Goal: Navigation & Orientation: Find specific page/section

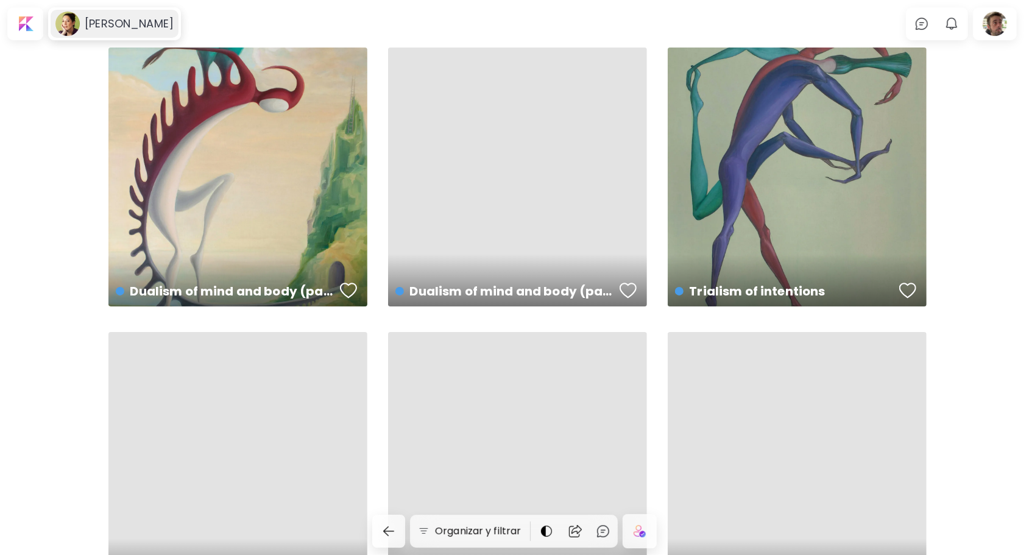
click at [105, 15] on div "[PERSON_NAME]" at bounding box center [115, 24] width 128 height 28
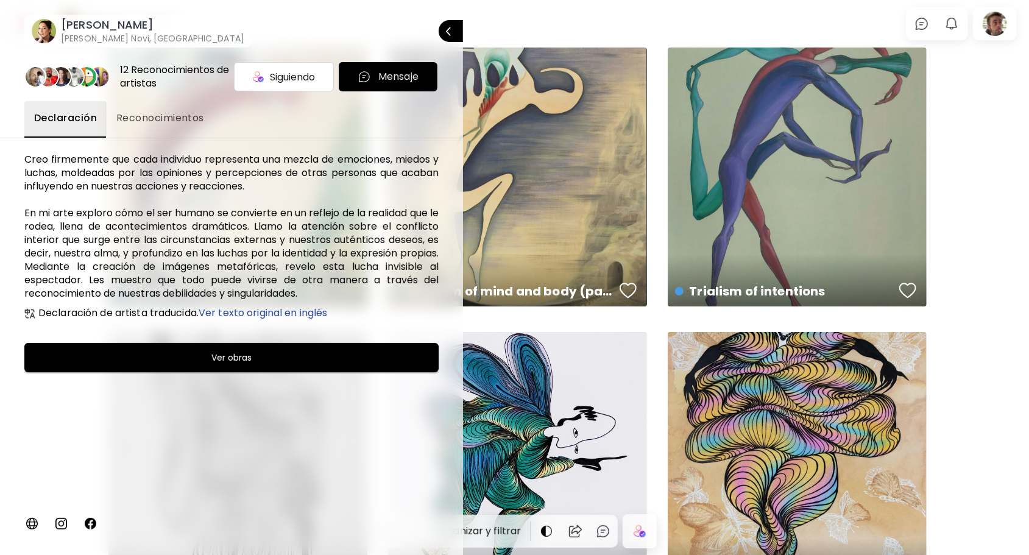
click at [62, 526] on img at bounding box center [61, 523] width 15 height 15
click at [994, 24] on div at bounding box center [514, 277] width 1029 height 555
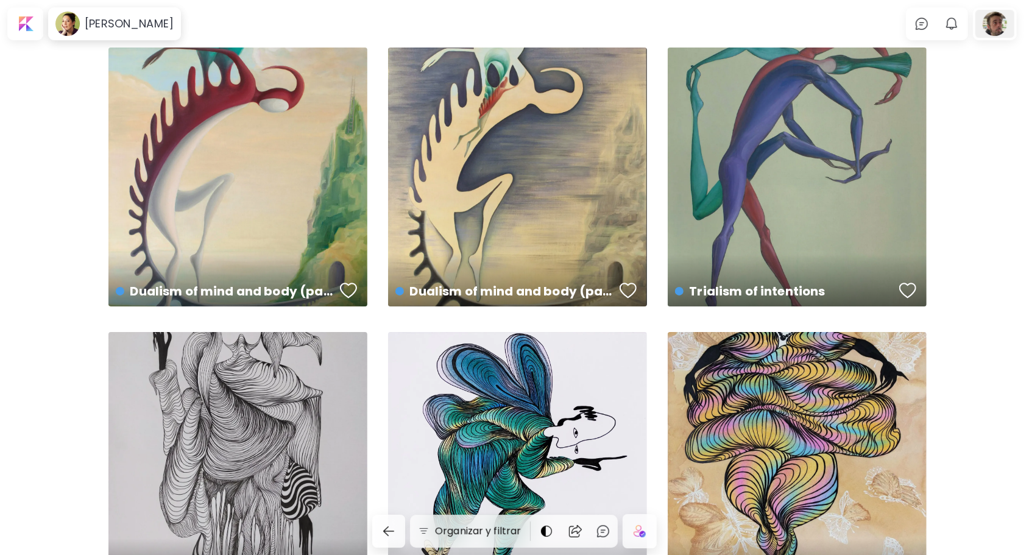
click at [1003, 24] on div at bounding box center [994, 24] width 39 height 28
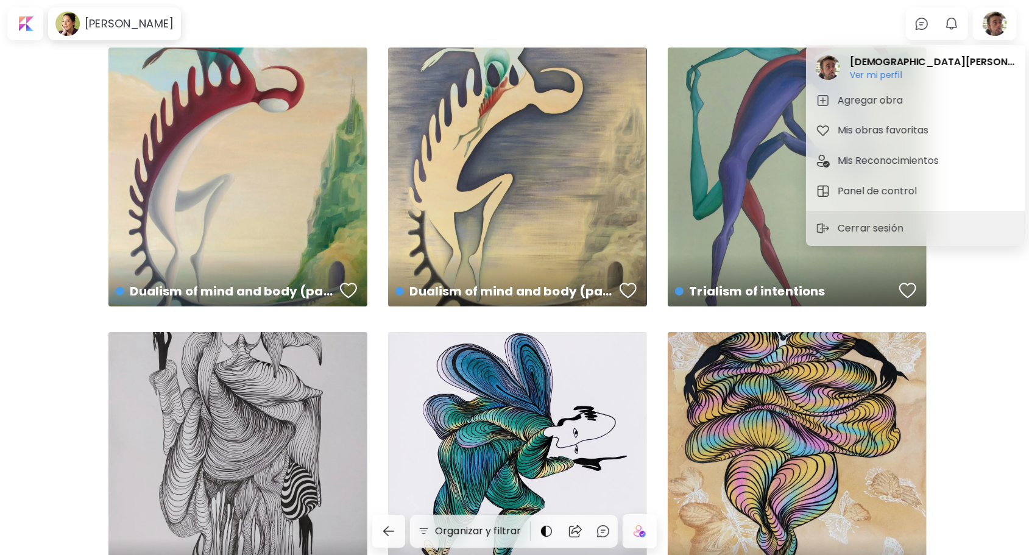
click at [282, 16] on div at bounding box center [514, 277] width 1029 height 555
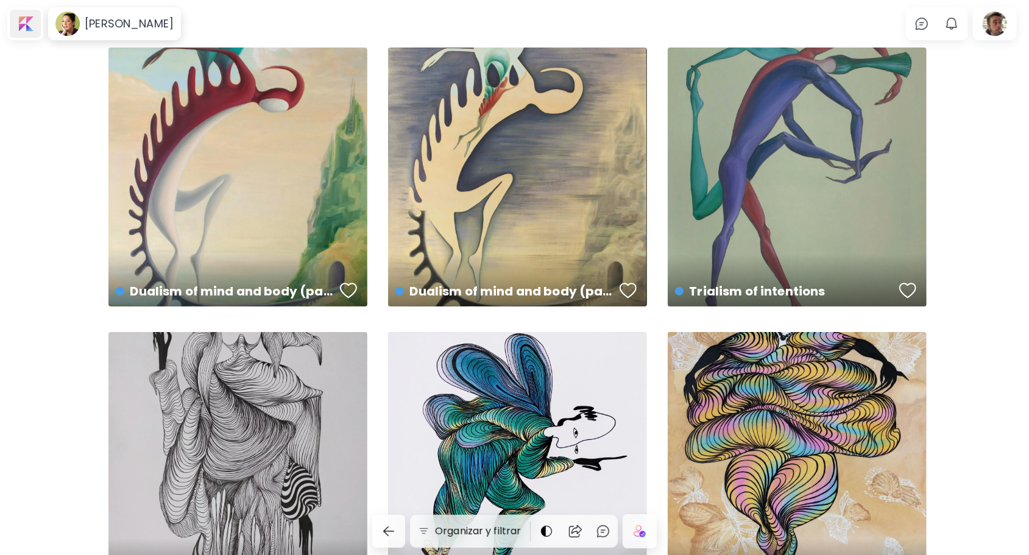
click at [26, 19] on div at bounding box center [25, 24] width 31 height 28
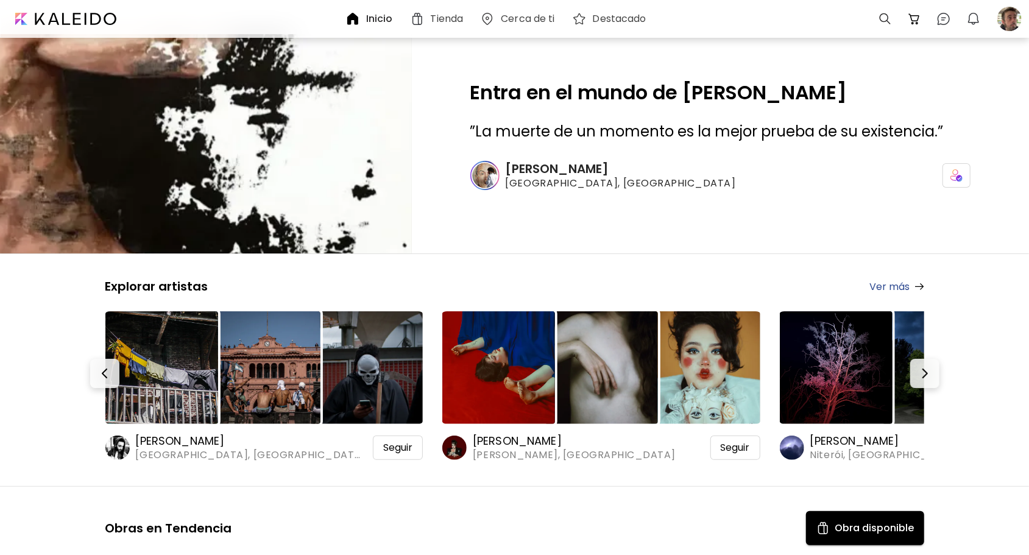
click at [570, 169] on h6 "[PERSON_NAME]" at bounding box center [621, 169] width 230 height 16
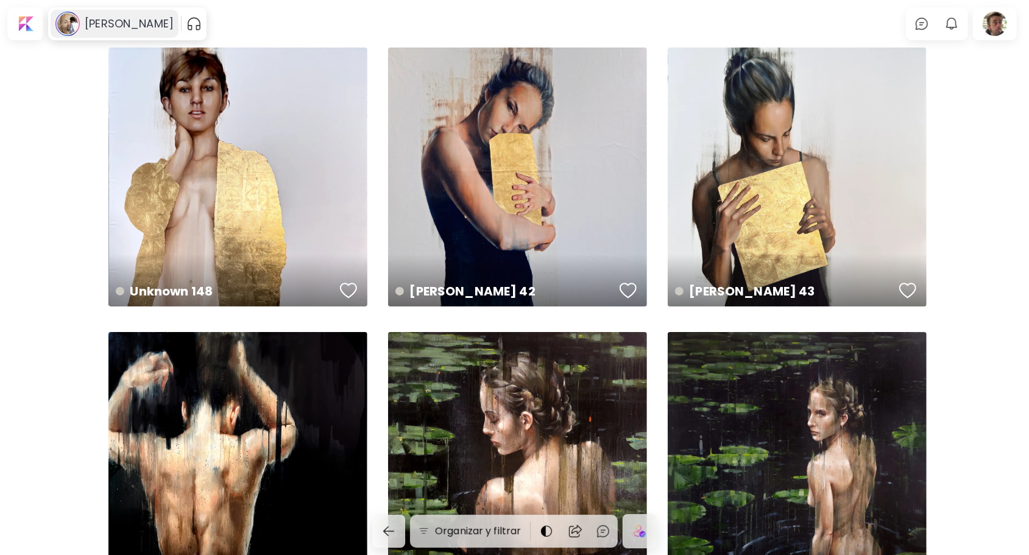
click at [122, 19] on h6 "[PERSON_NAME]" at bounding box center [129, 23] width 89 height 15
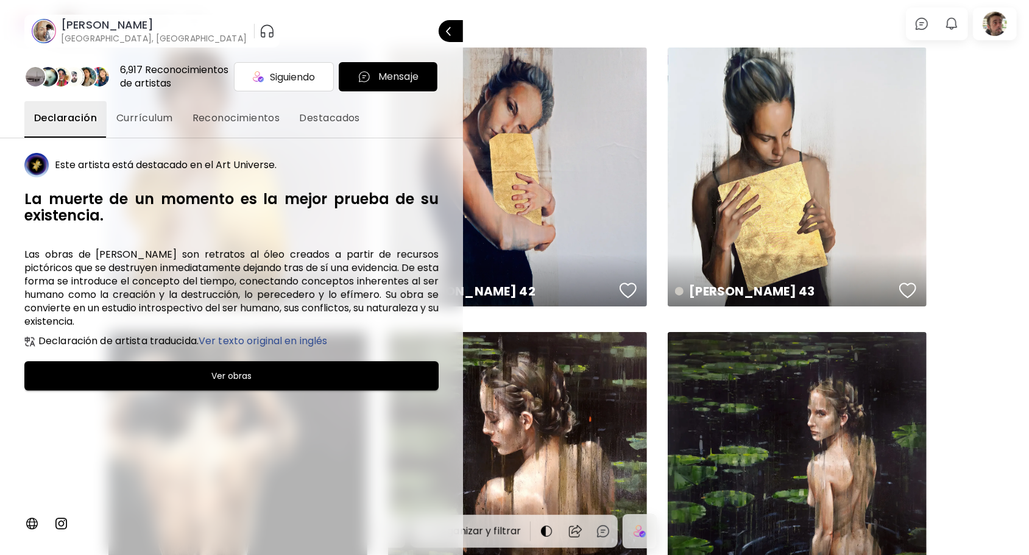
click at [60, 528] on img at bounding box center [61, 523] width 15 height 15
